Goal: Information Seeking & Learning: Learn about a topic

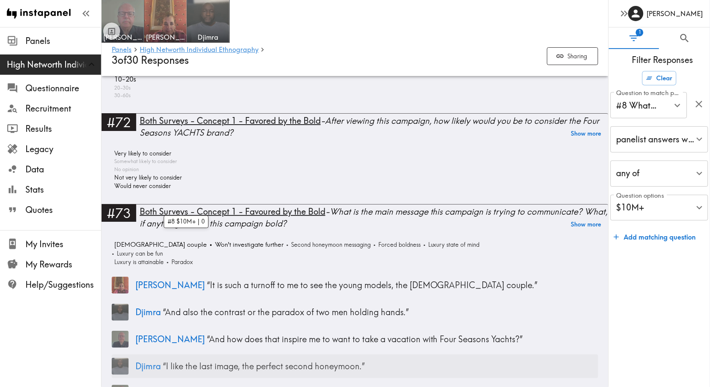
scroll to position [6777, 0]
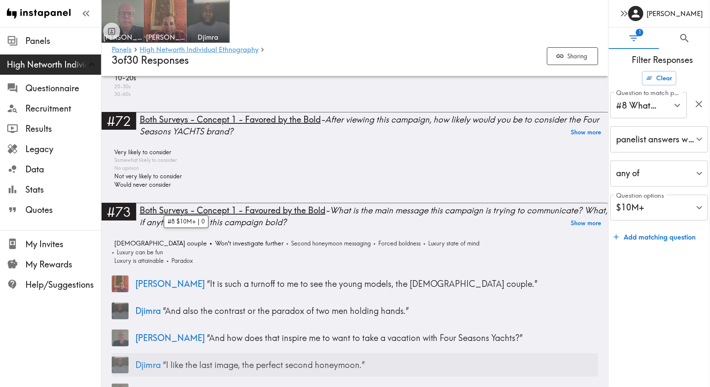
click at [531, 354] on div "Djimra “ I like the last image, the perfect second honeymoon. ”" at bounding box center [355, 366] width 486 height 24
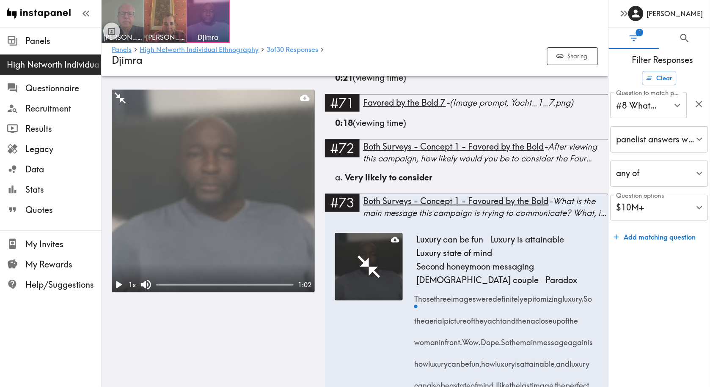
scroll to position [3892, 0]
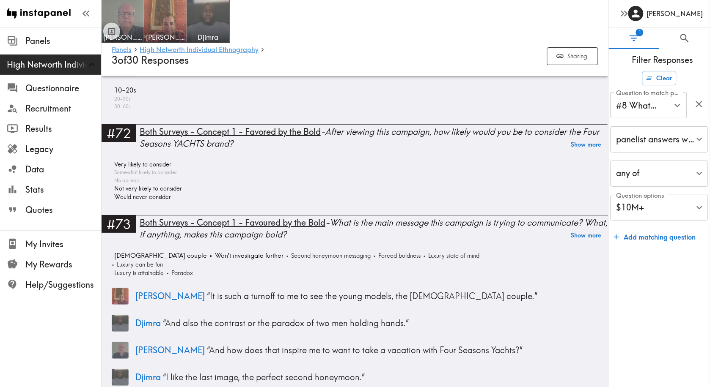
scroll to position [6763, 0]
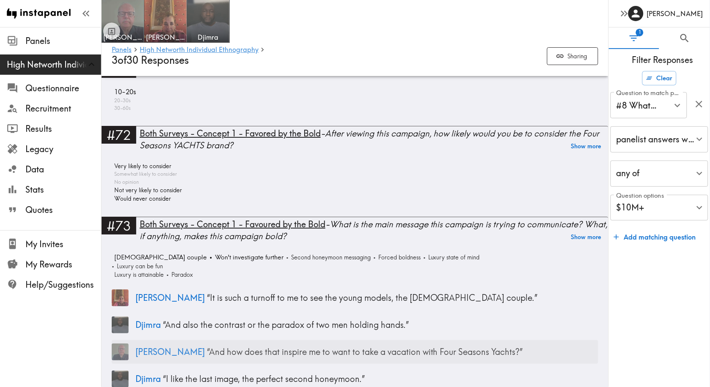
click at [187, 346] on p "[PERSON_NAME] “ And how does that inspire me to want to take a vacation with Fo…" at bounding box center [366, 352] width 463 height 12
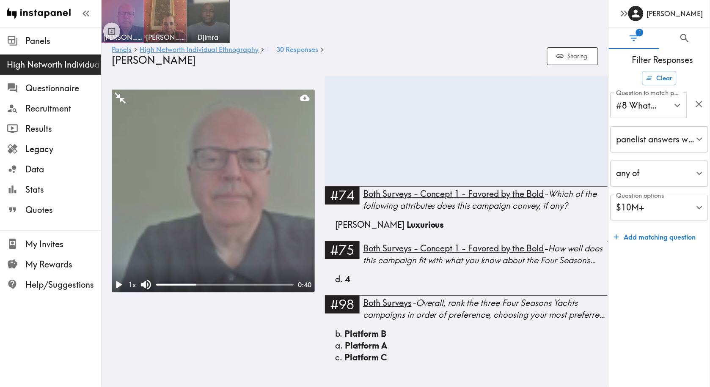
scroll to position [5594, 0]
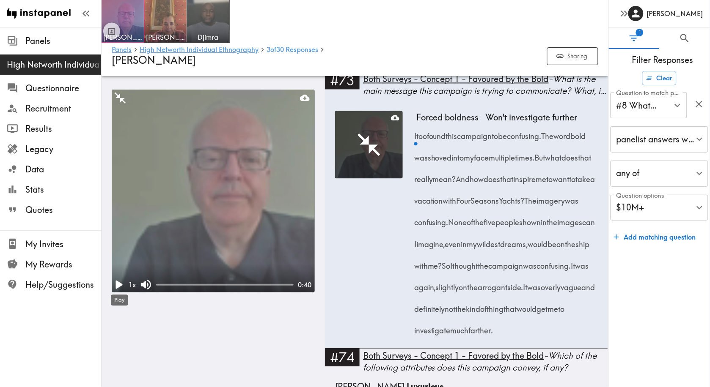
click at [119, 284] on icon "Play" at bounding box center [119, 285] width 7 height 8
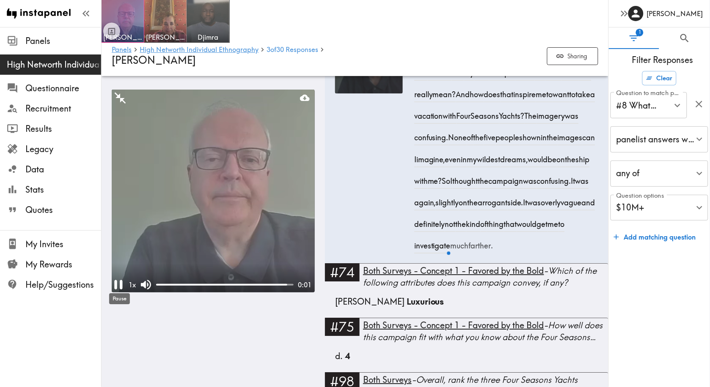
scroll to position [5684, 0]
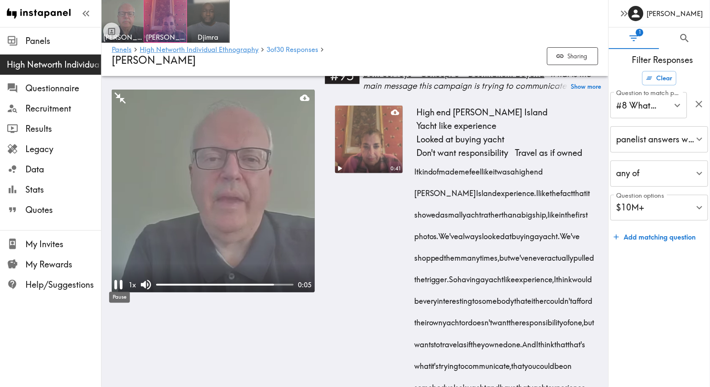
scroll to position [3665, 0]
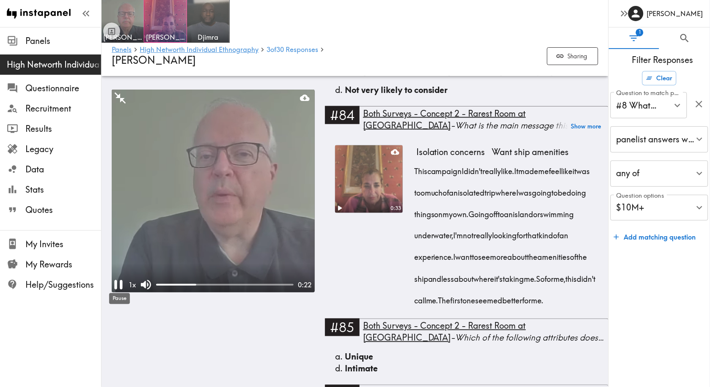
scroll to position [4525, 0]
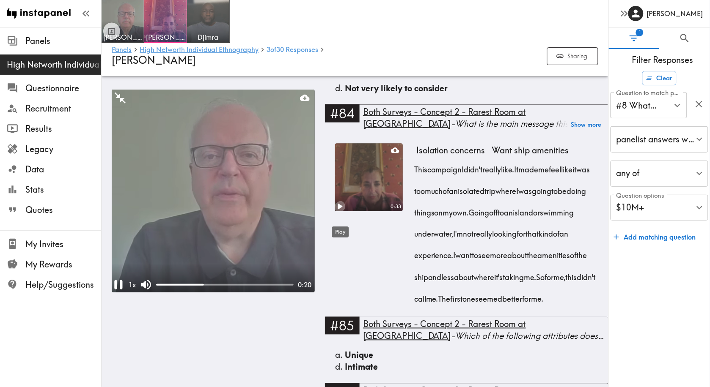
click at [340, 212] on icon "Play" at bounding box center [339, 206] width 11 height 11
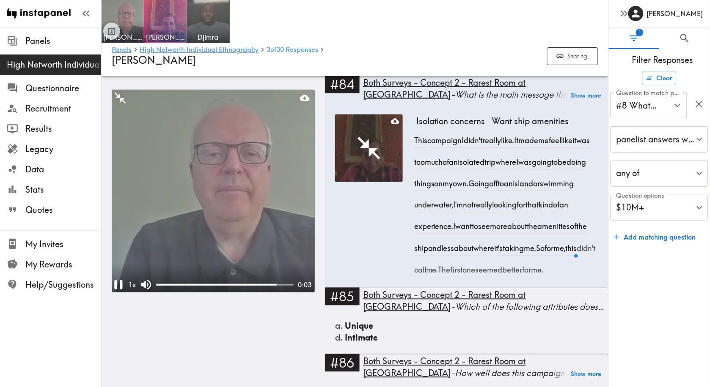
scroll to position [4552, 0]
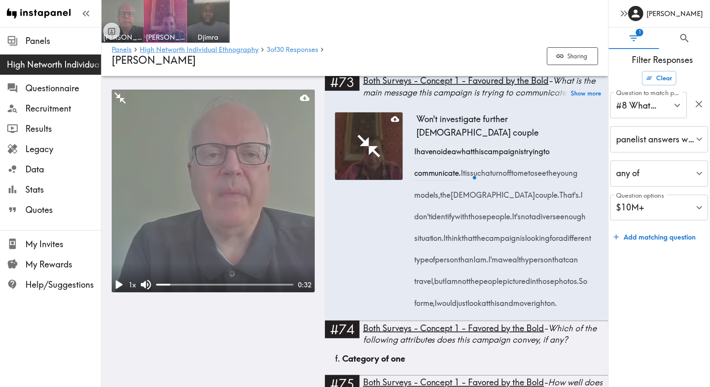
scroll to position [5272, 0]
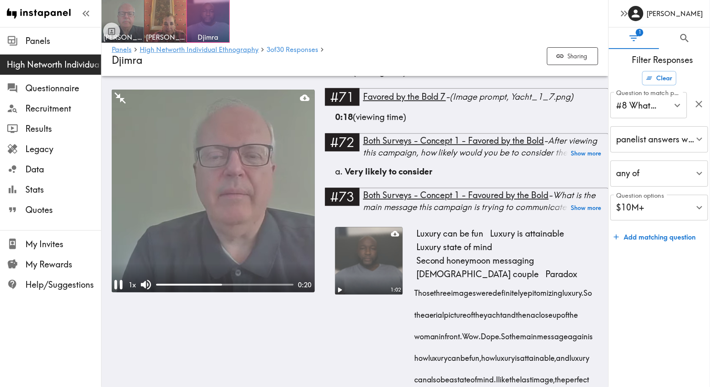
scroll to position [3894, 0]
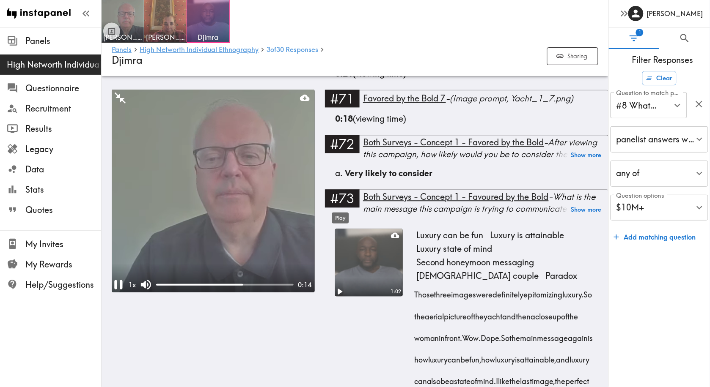
click at [343, 286] on icon "Play" at bounding box center [339, 291] width 11 height 11
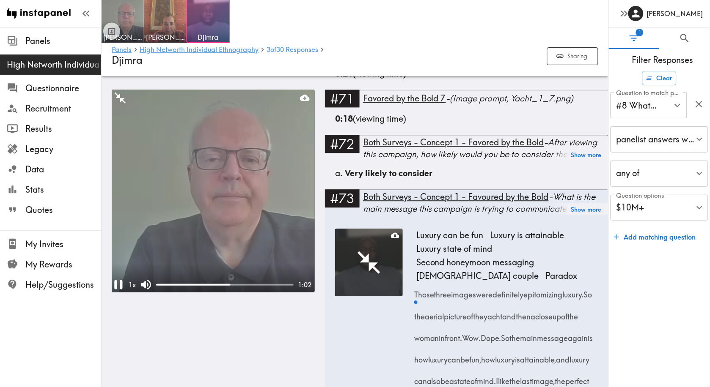
scroll to position [3924, 0]
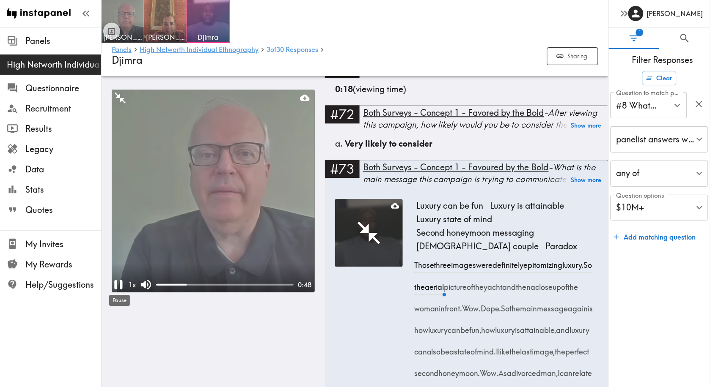
click at [116, 284] on icon "Pause" at bounding box center [118, 284] width 8 height 9
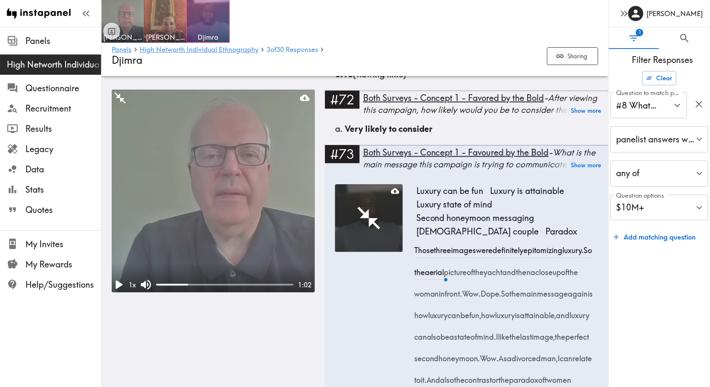
scroll to position [3942, 0]
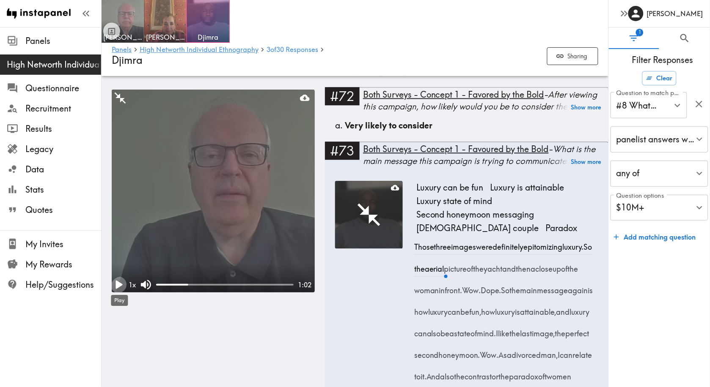
click at [118, 283] on icon "Play" at bounding box center [119, 285] width 7 height 8
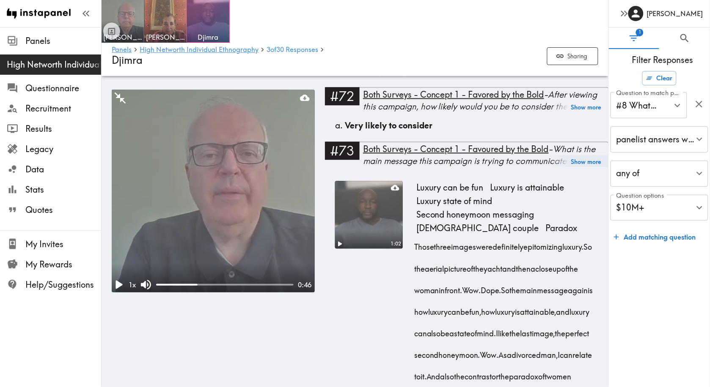
scroll to position [4736, 0]
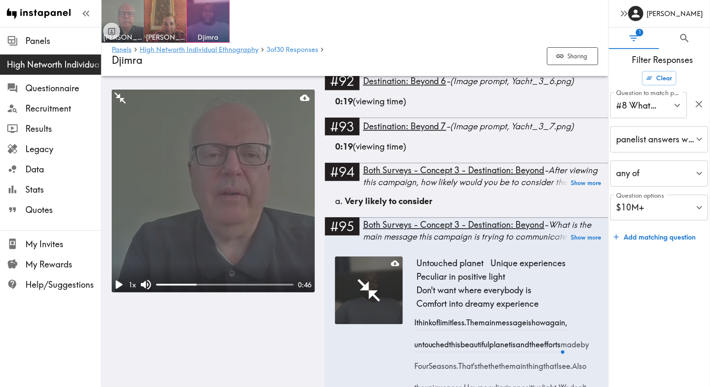
click at [211, 247] on video at bounding box center [213, 191] width 203 height 203
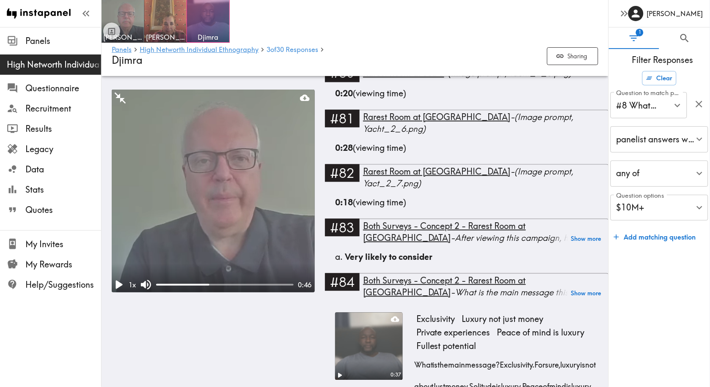
scroll to position [5553, 0]
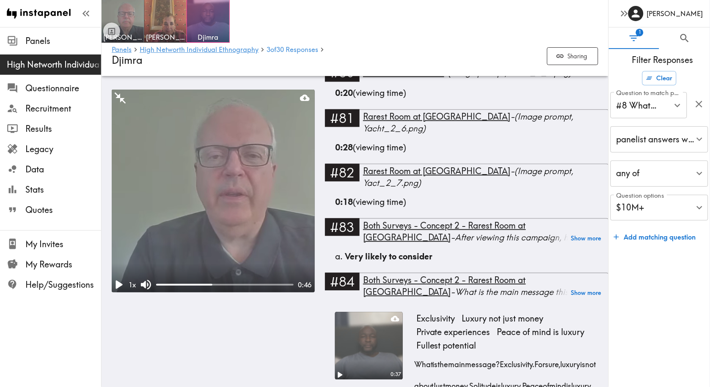
click at [345, 370] on icon "Play" at bounding box center [339, 375] width 11 height 11
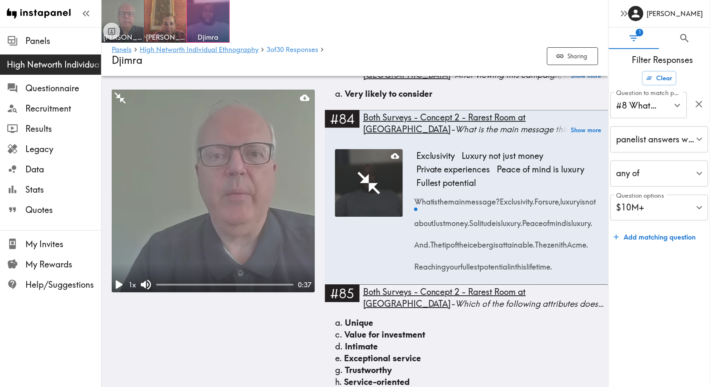
scroll to position [5726, 0]
